Goal: Transaction & Acquisition: Subscribe to service/newsletter

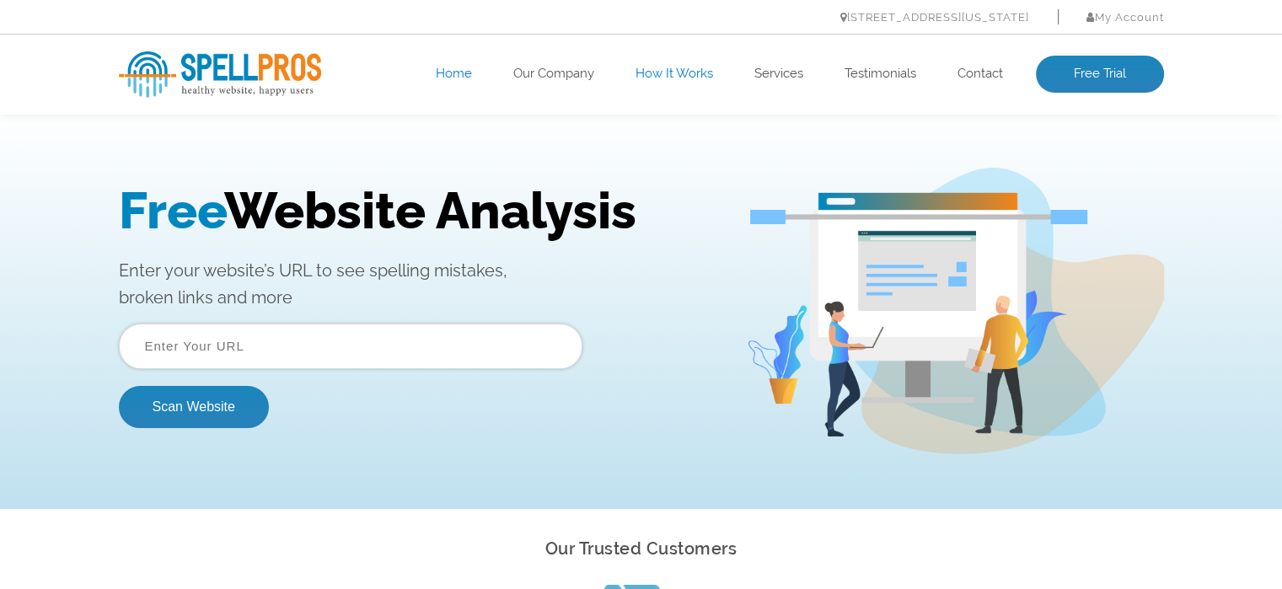
click at [658, 67] on link "How It Works" at bounding box center [675, 74] width 78 height 17
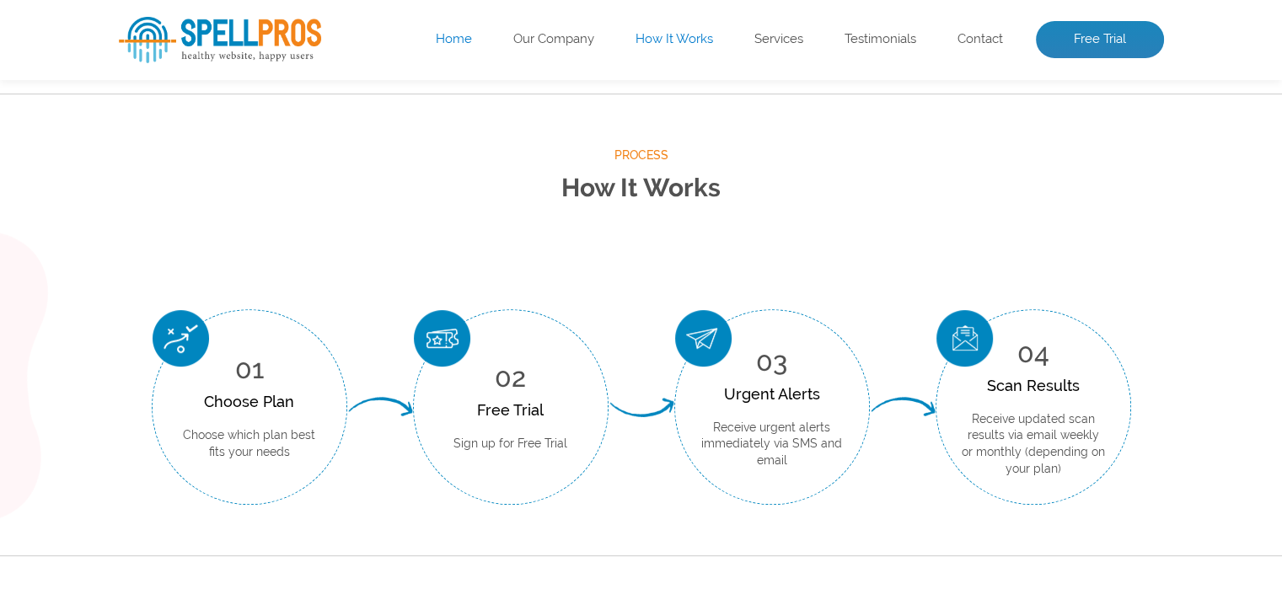
scroll to position [624, 0]
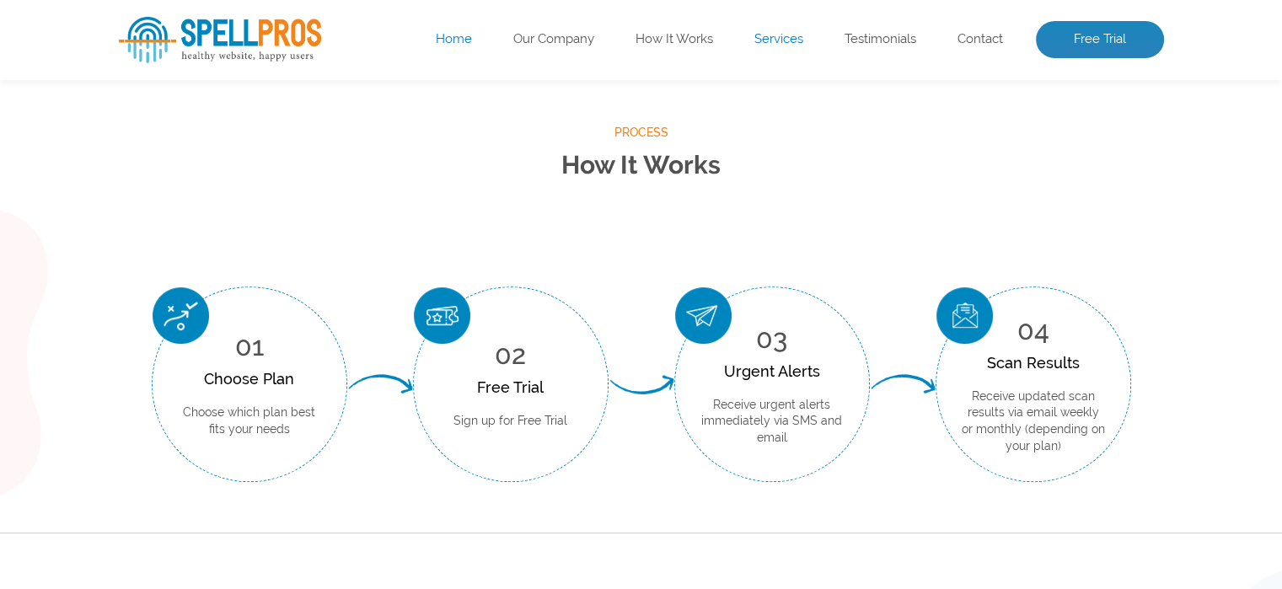
click at [782, 38] on link "Services" at bounding box center [779, 39] width 49 height 17
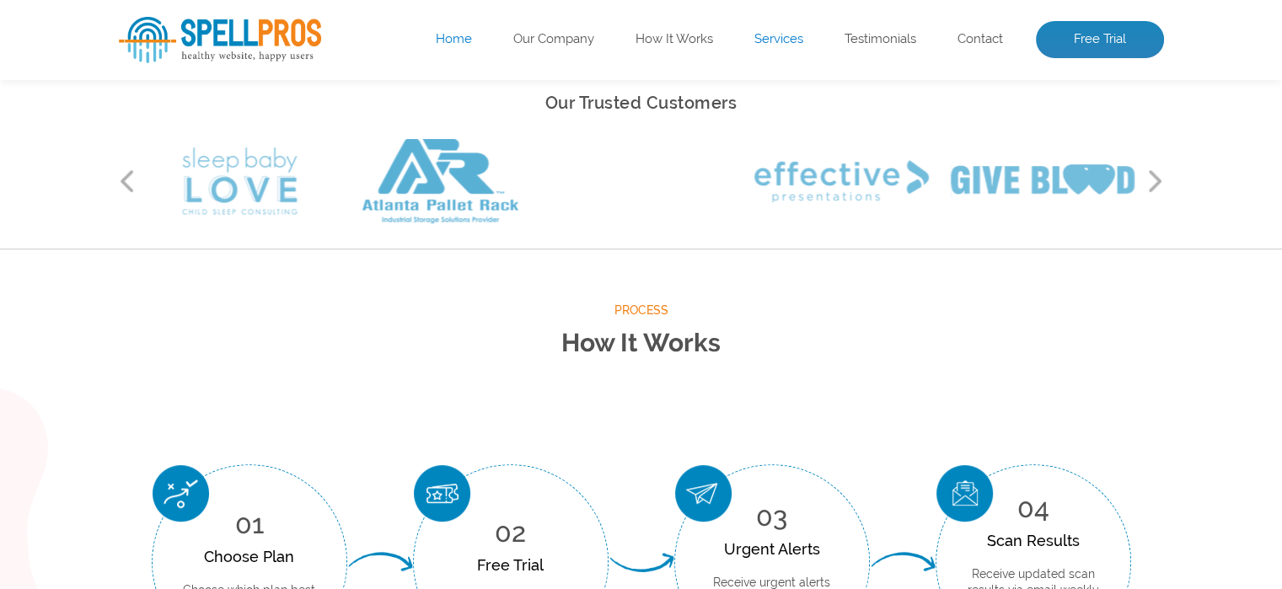
scroll to position [0, 0]
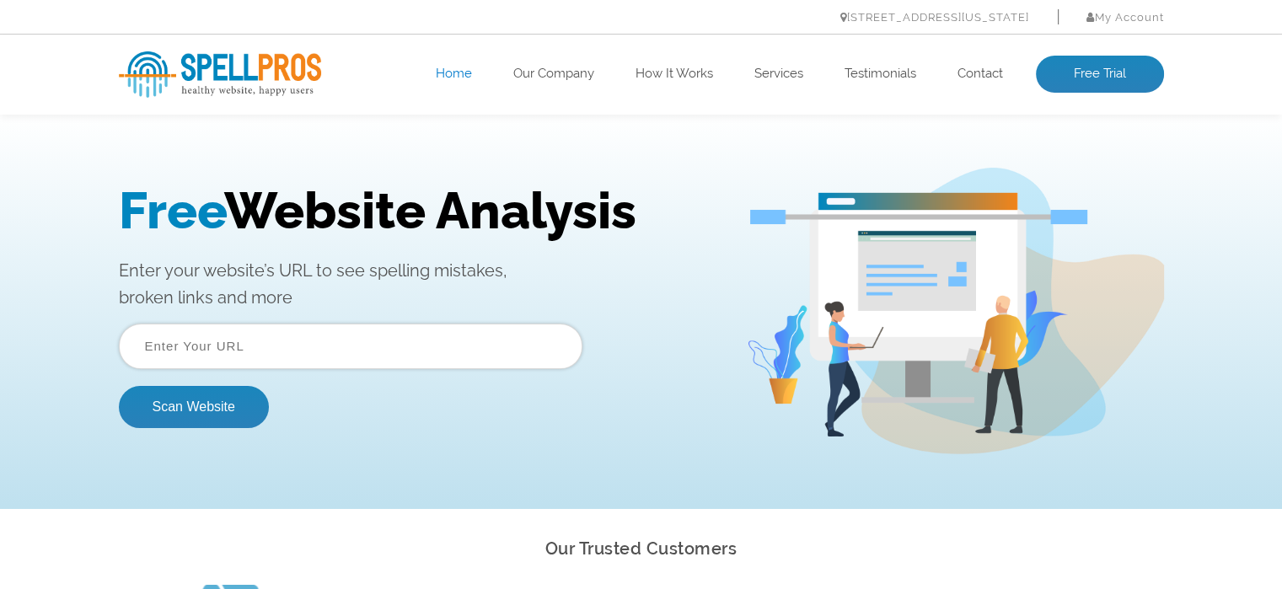
click at [879, 63] on ul "Home Our Company How It Works Services Testimonials Contact Free Trial" at bounding box center [746, 74] width 836 height 37
click at [877, 74] on link "Testimonials" at bounding box center [881, 74] width 72 height 17
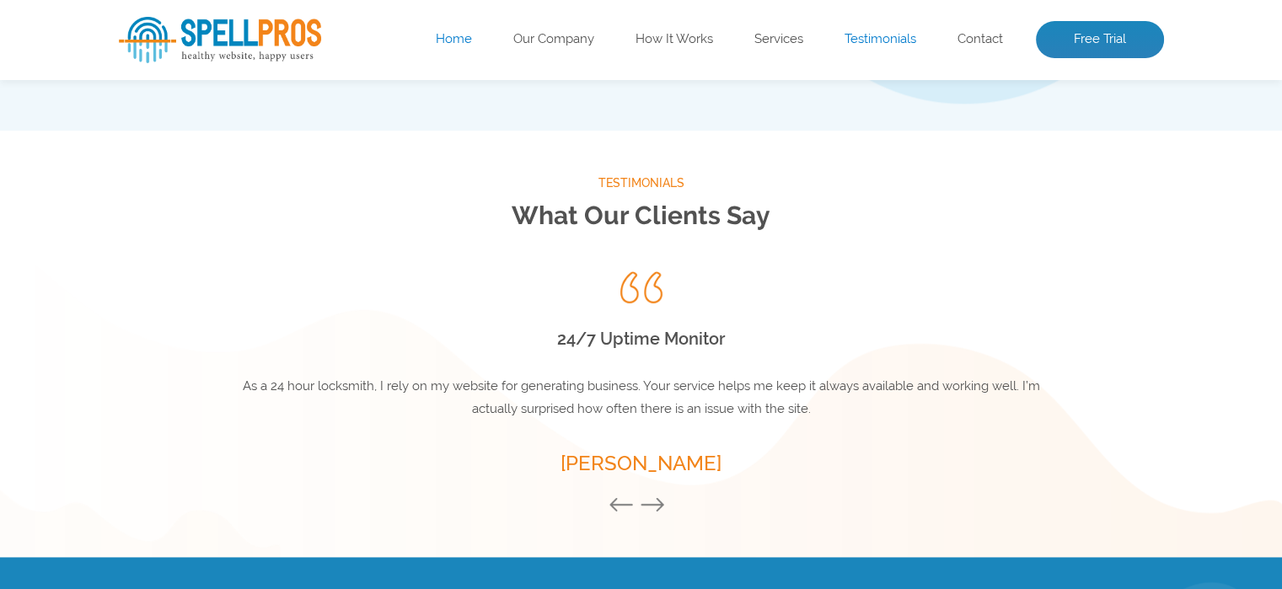
scroll to position [2222, 0]
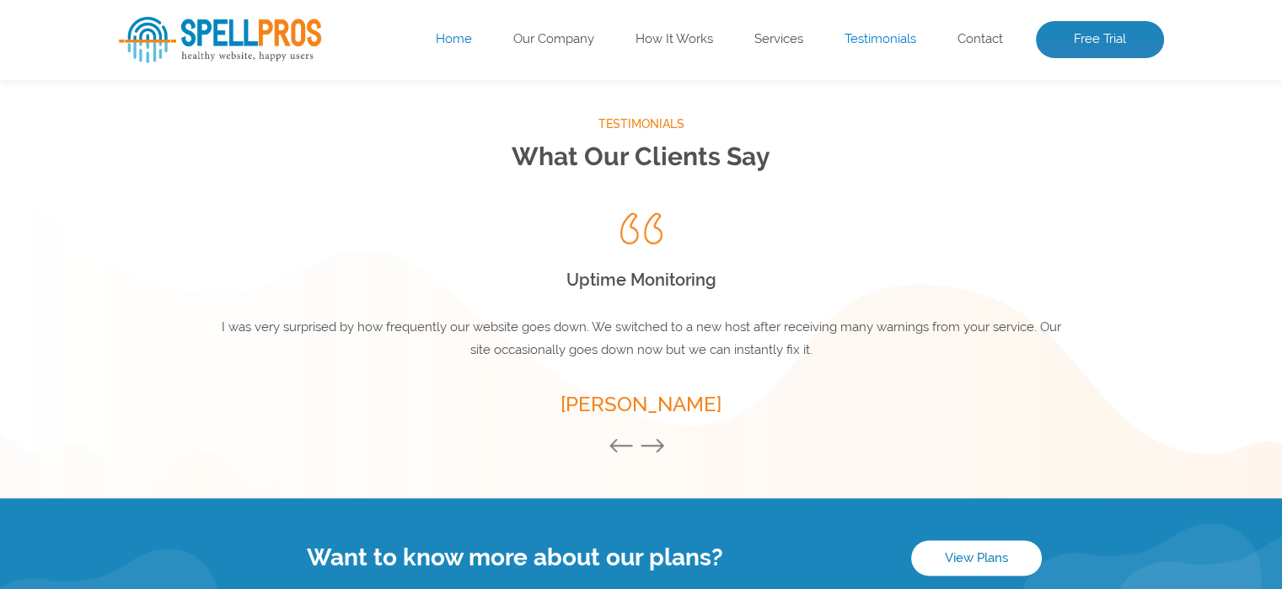
click at [884, 41] on link "Testimonials" at bounding box center [881, 39] width 72 height 17
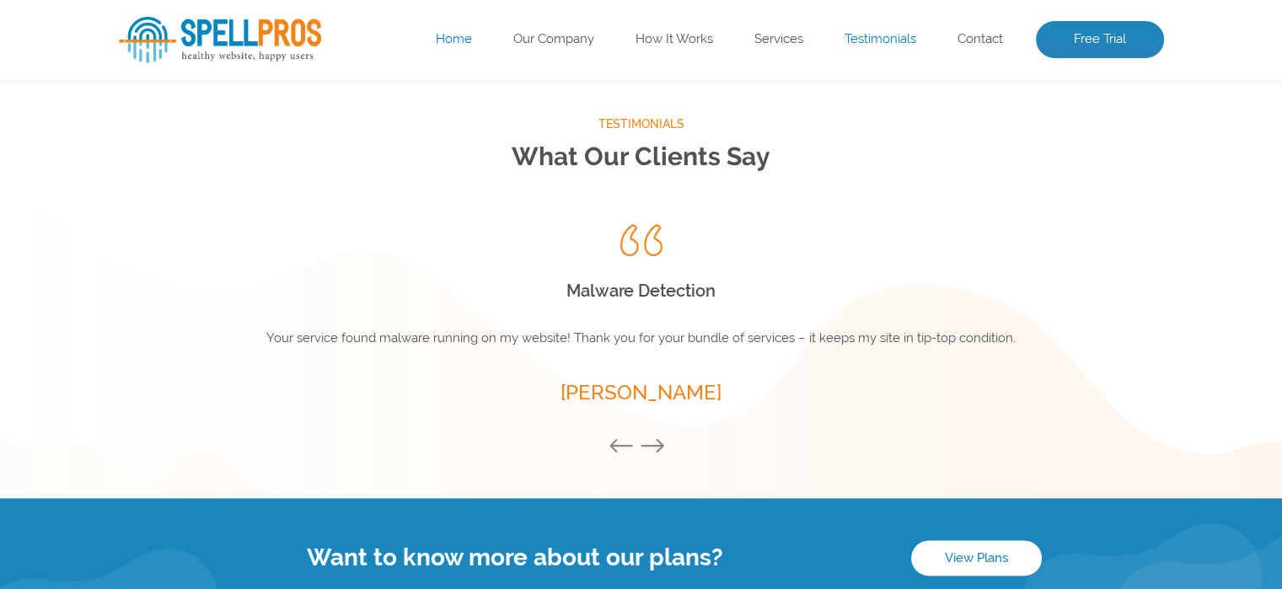
scroll to position [2448, 0]
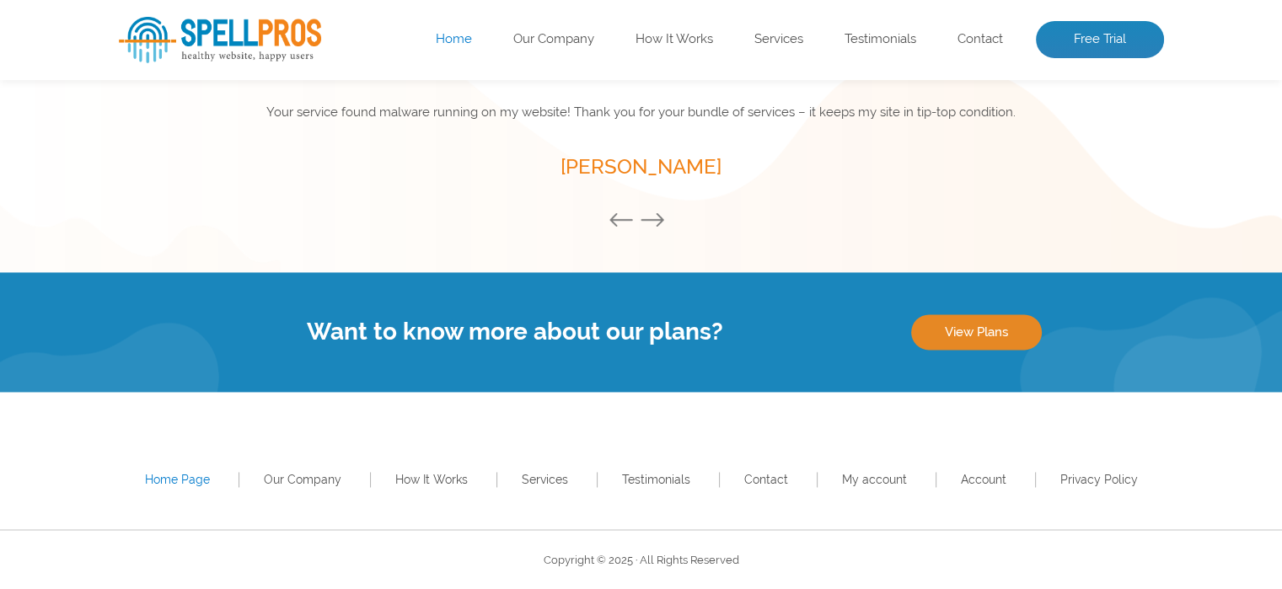
click at [978, 335] on link "View Plans" at bounding box center [976, 331] width 131 height 35
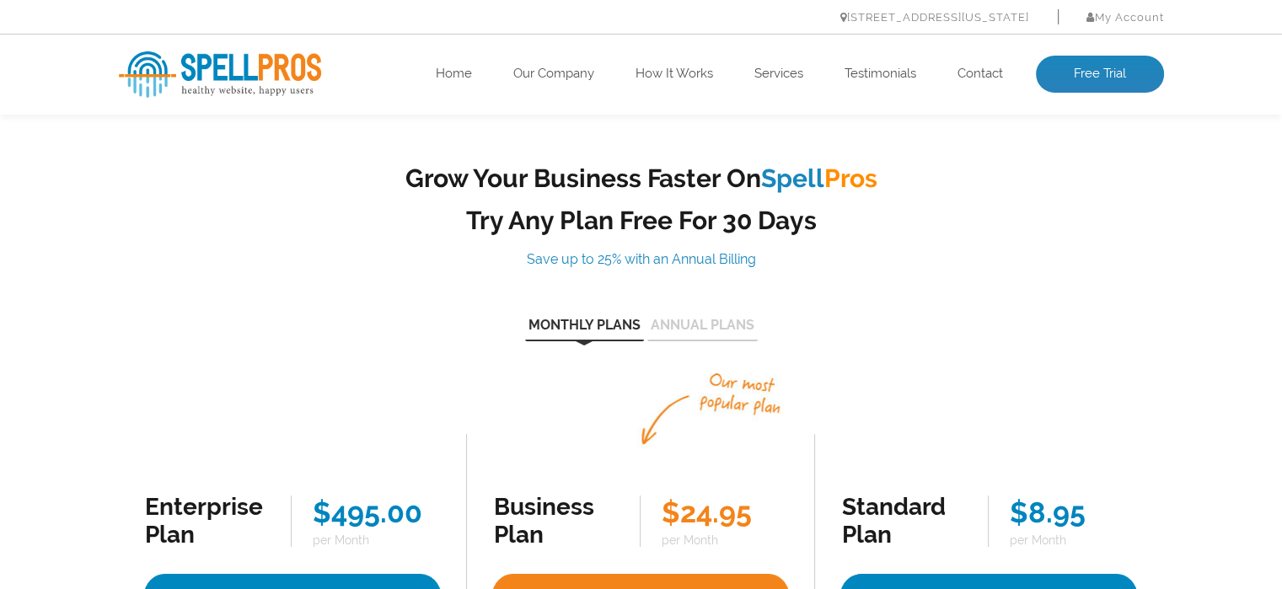
click at [978, 335] on div "Monthly Plans Annual Plans" at bounding box center [641, 328] width 1045 height 28
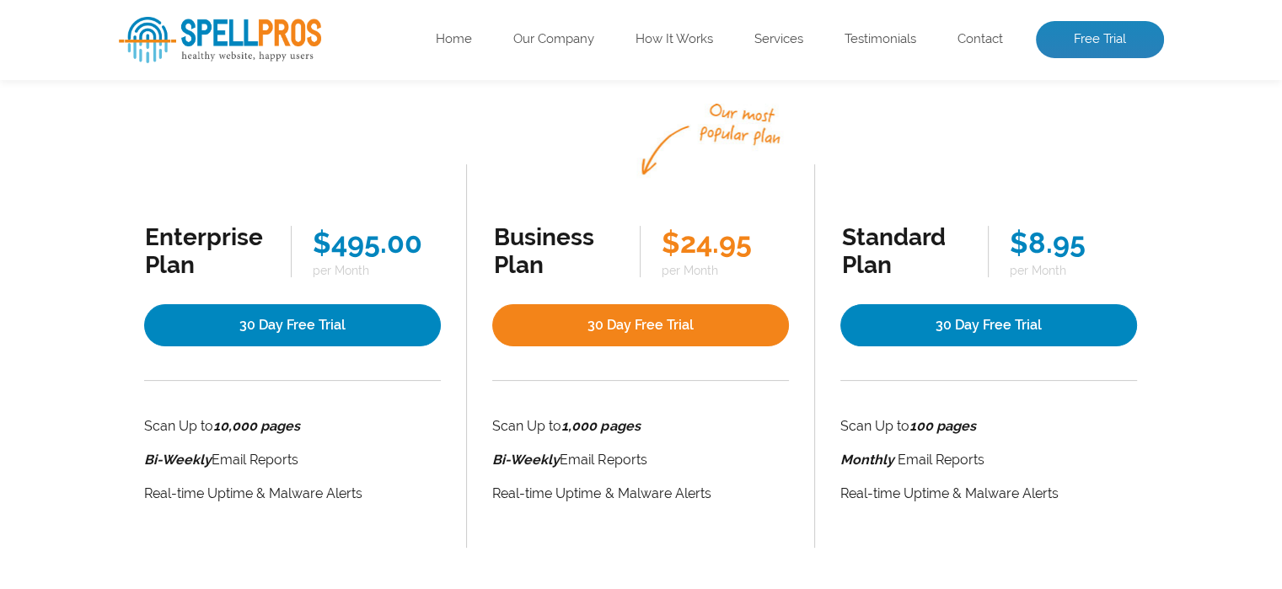
scroll to position [304, 0]
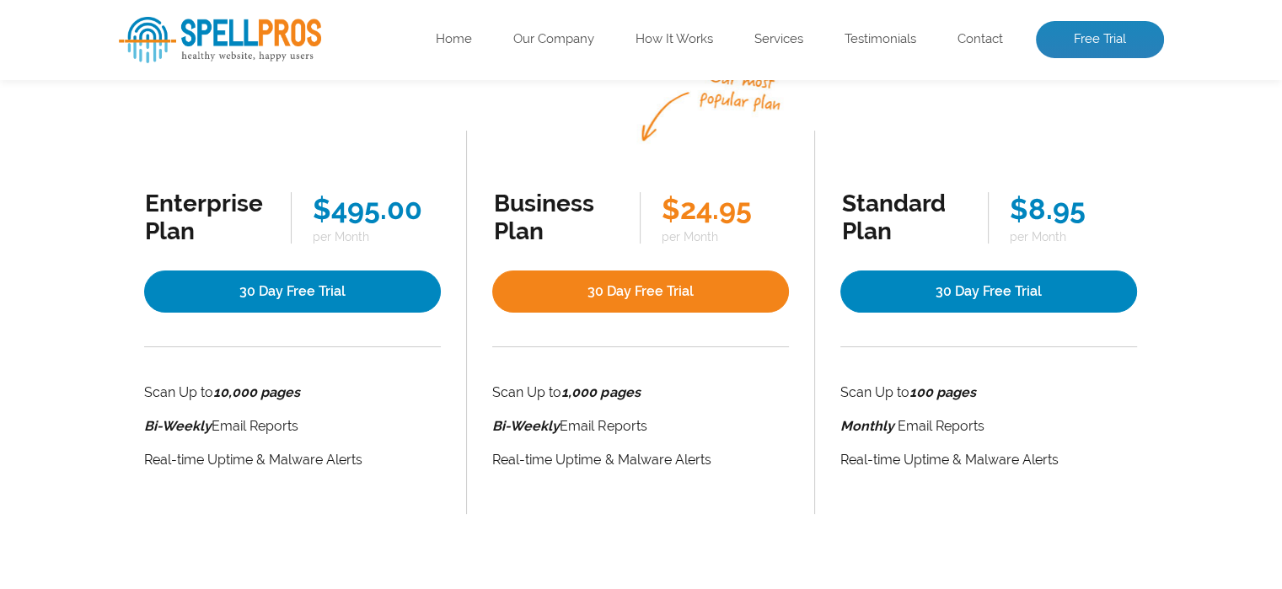
click at [1206, 187] on div "Grow Your Business Faster On Spell Pros Try Any Plan Free For 30 Days Save up t…" at bounding box center [641, 186] width 1282 height 755
